Goal: Navigation & Orientation: Find specific page/section

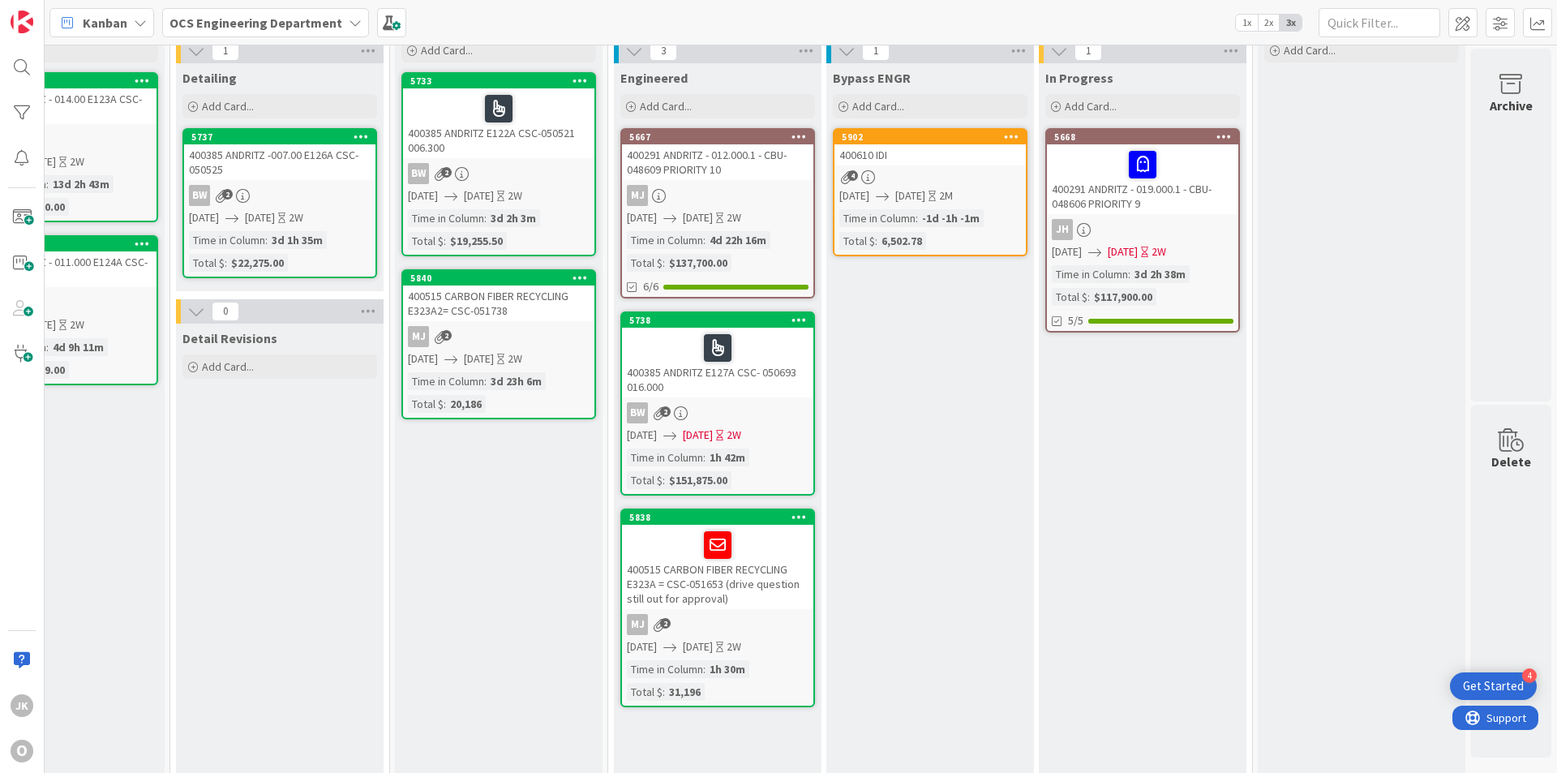
scroll to position [0, 1406]
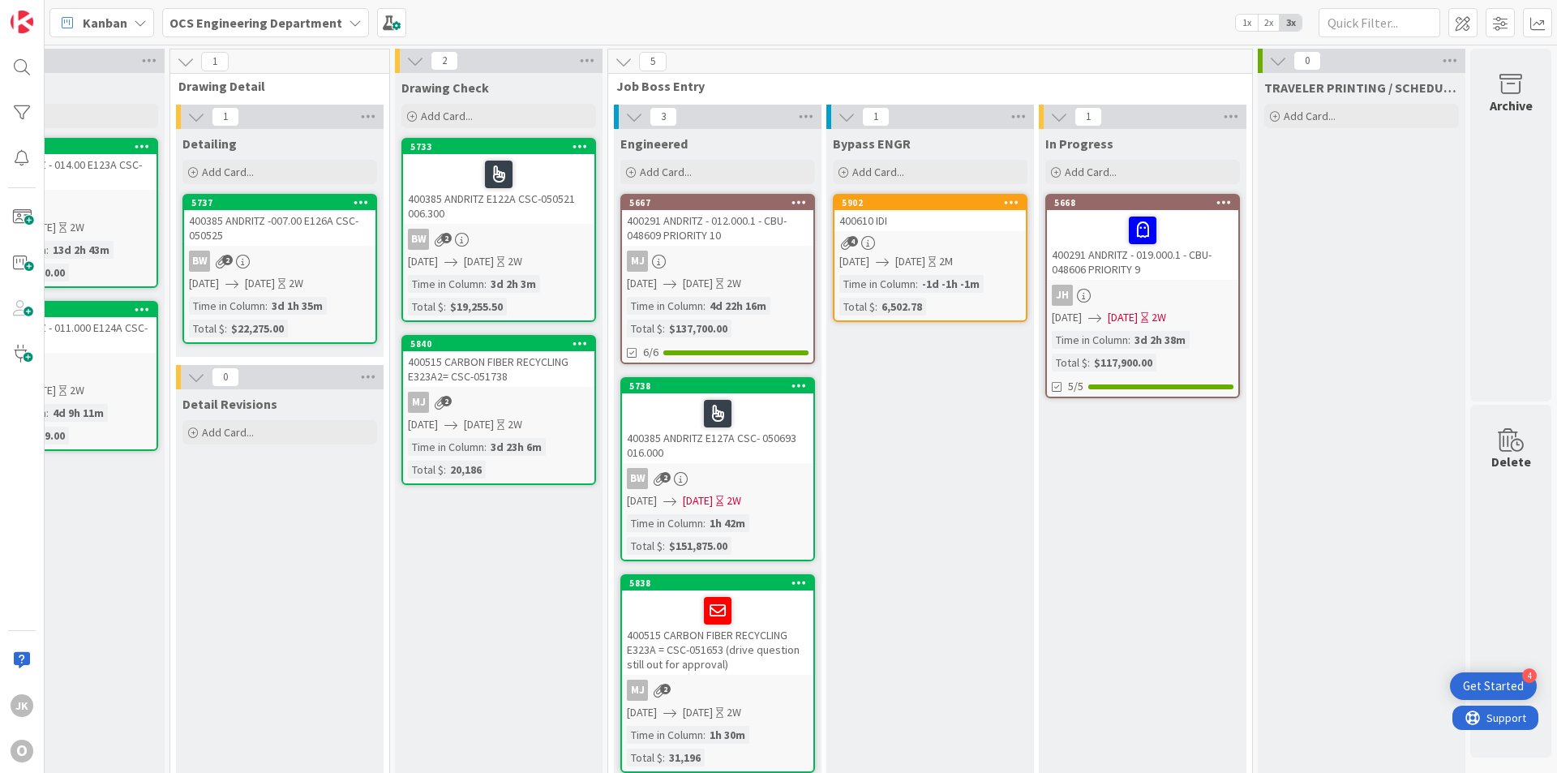
click at [912, 215] on div "400610 IDI" at bounding box center [929, 220] width 191 height 21
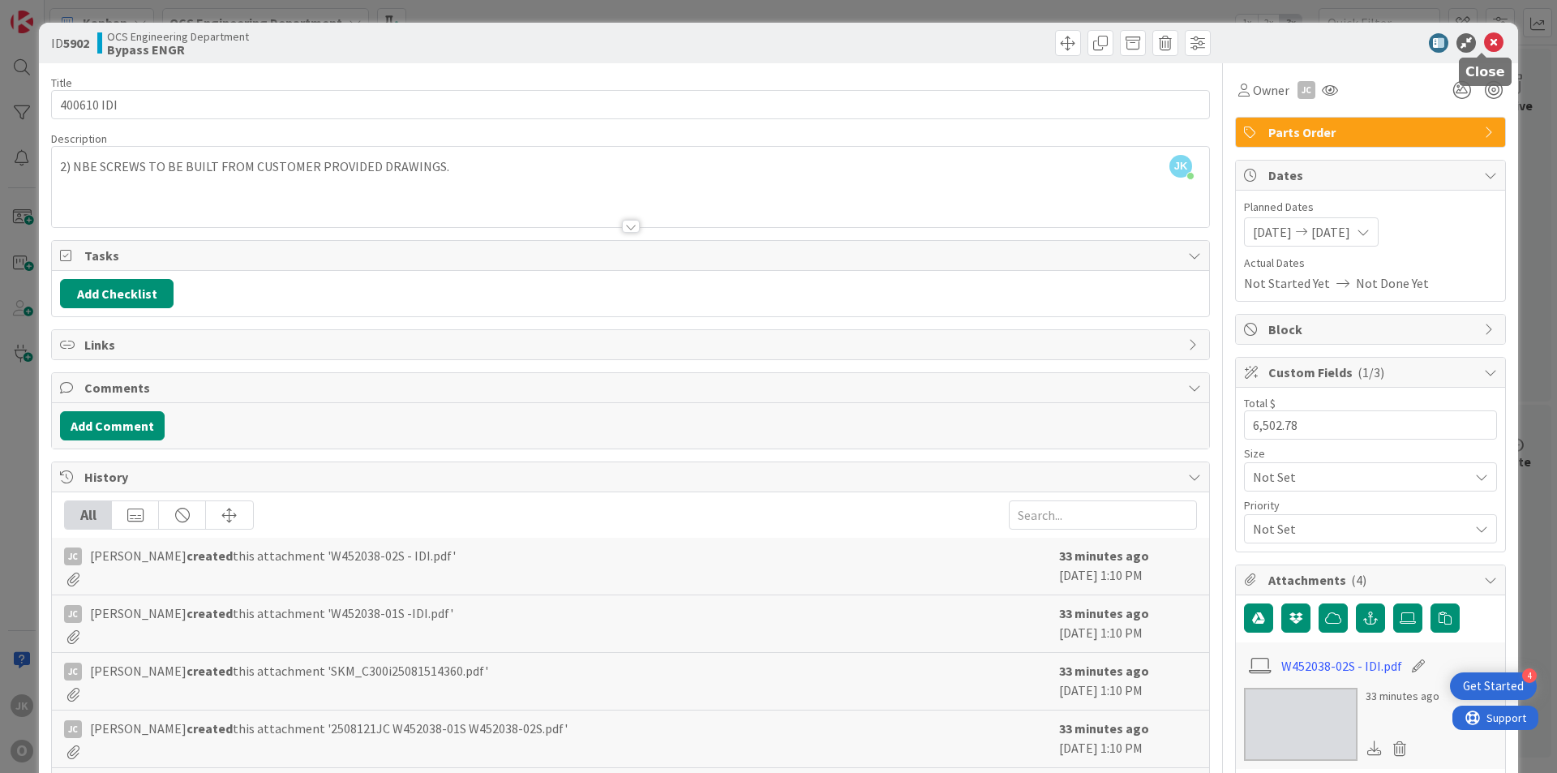
click at [1484, 40] on icon at bounding box center [1493, 42] width 19 height 19
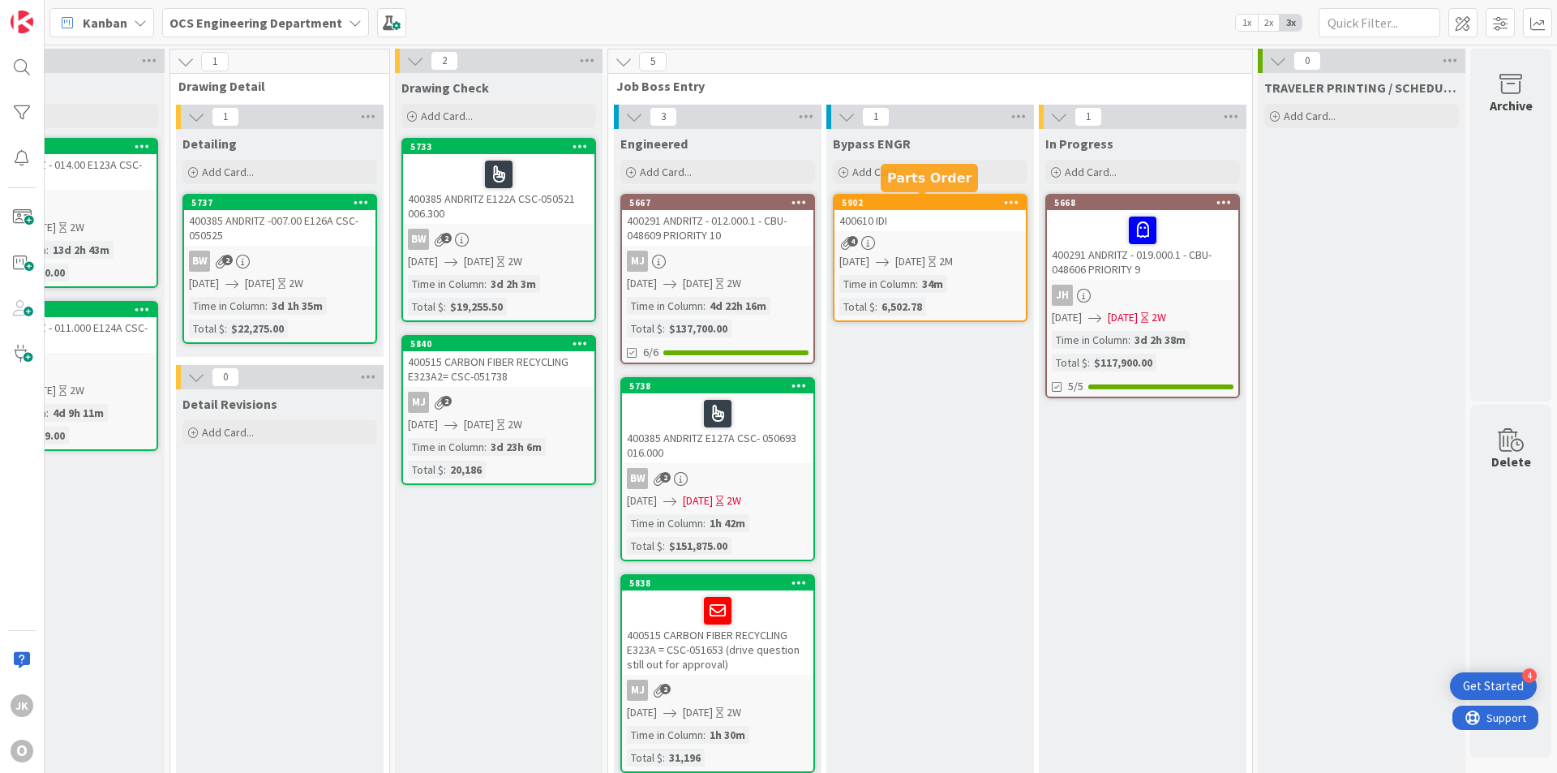
click at [925, 225] on div "400610 IDI" at bounding box center [929, 220] width 191 height 21
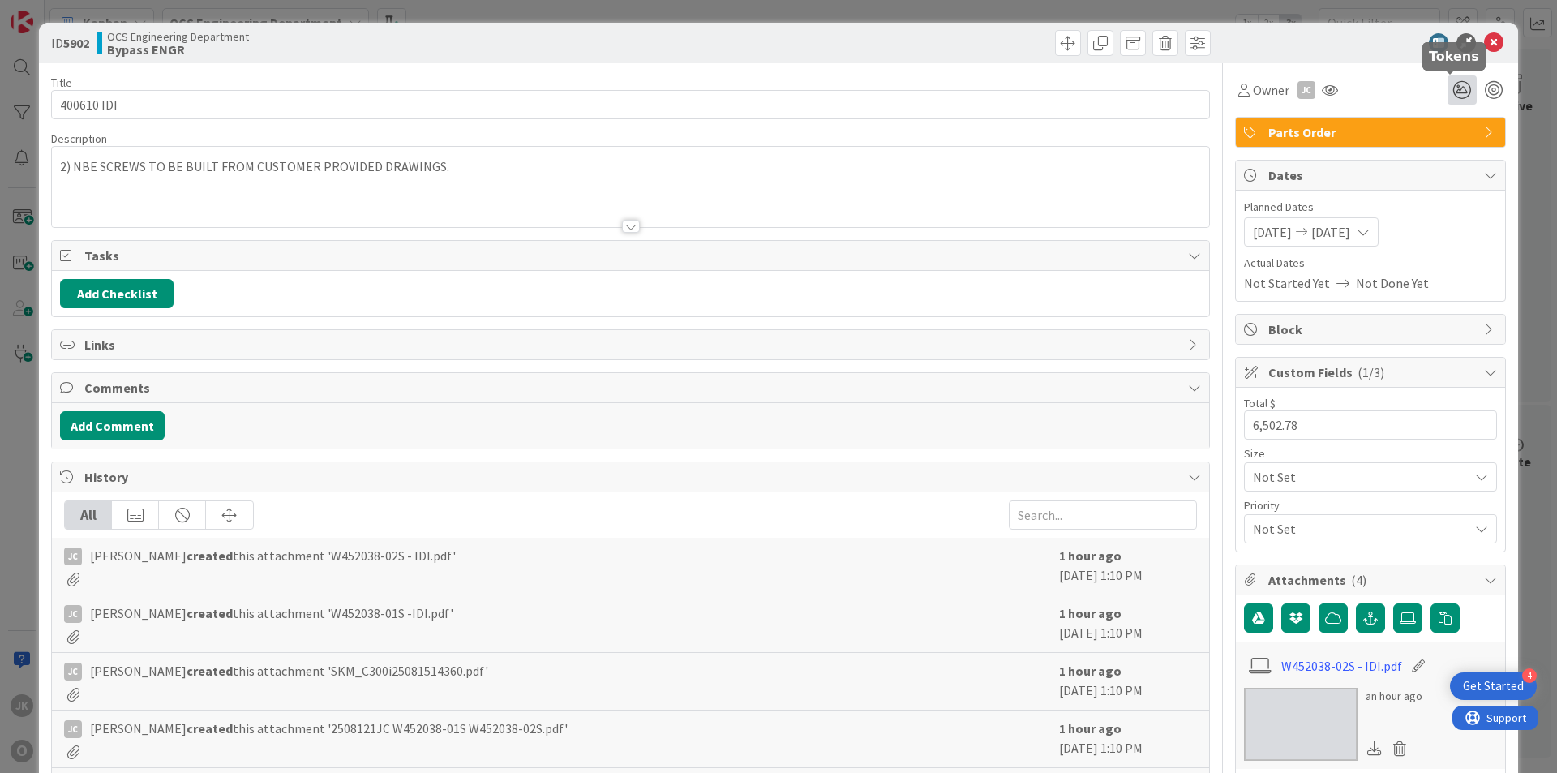
click at [1447, 80] on icon at bounding box center [1461, 89] width 29 height 29
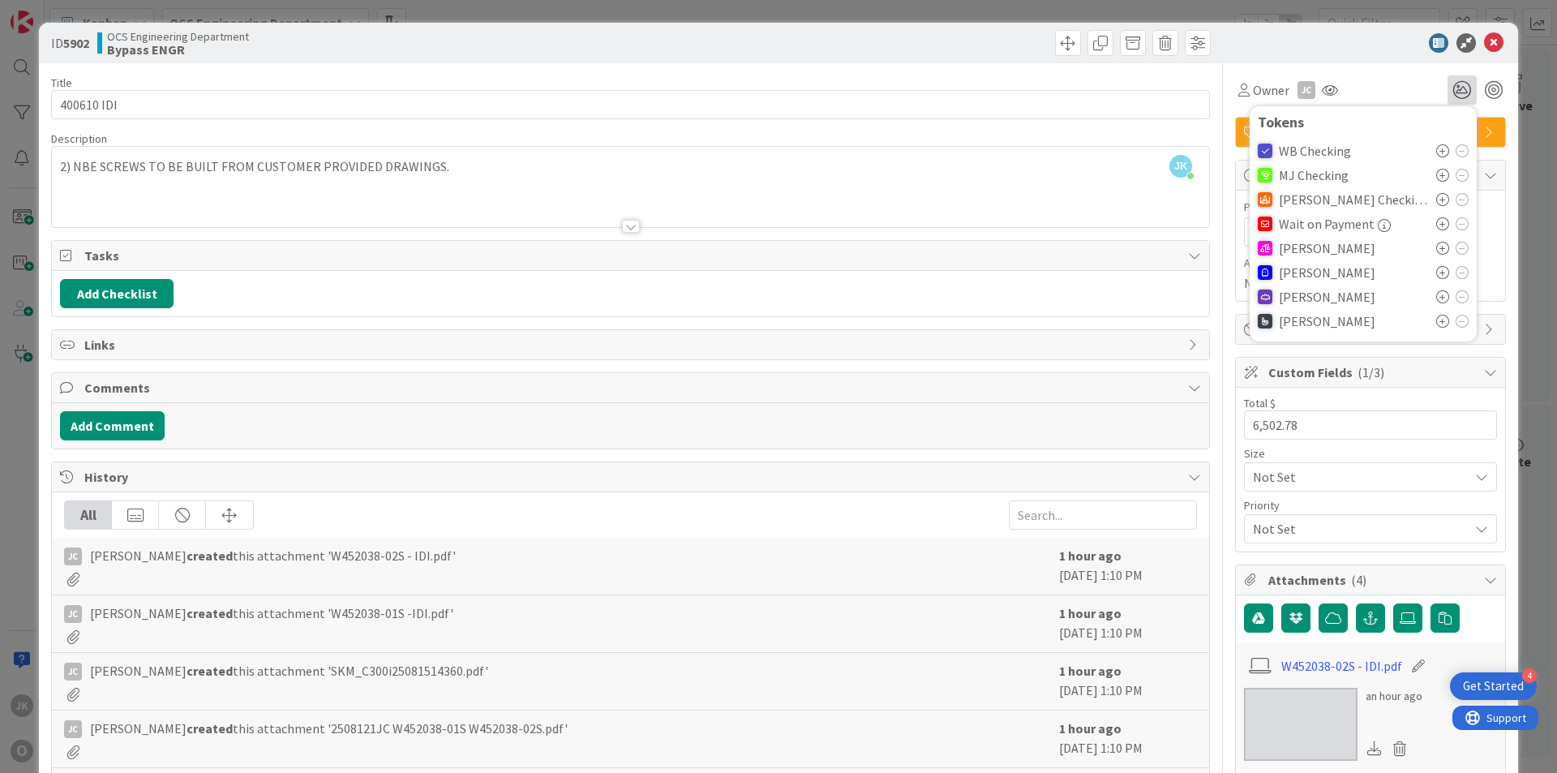
click at [1436, 250] on icon at bounding box center [1442, 248] width 13 height 13
click at [1484, 38] on icon at bounding box center [1493, 42] width 19 height 19
